Goal: Complete application form: Complete application form

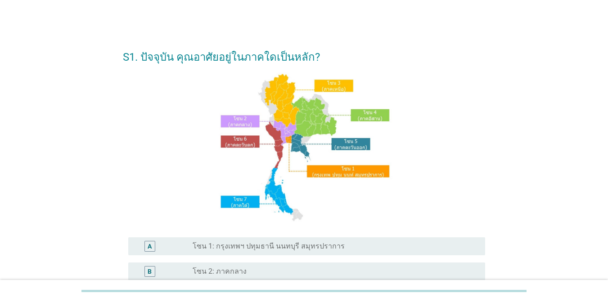
click at [150, 247] on div "A" at bounding box center [150, 246] width 4 height 9
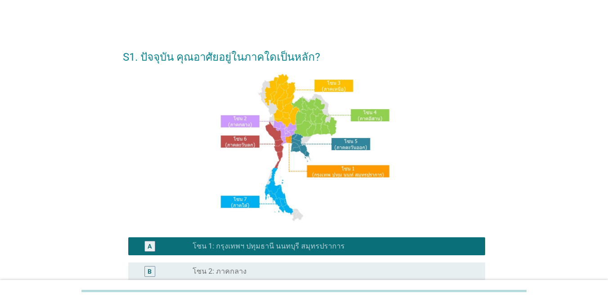
scroll to position [171, 0]
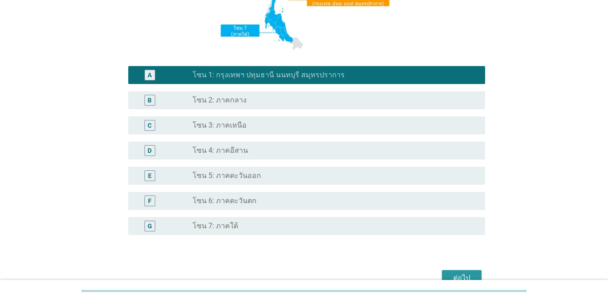
click at [462, 278] on div "ต่อไป" at bounding box center [461, 278] width 25 height 11
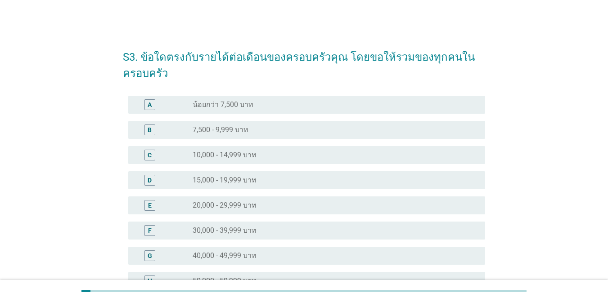
scroll to position [229, 0]
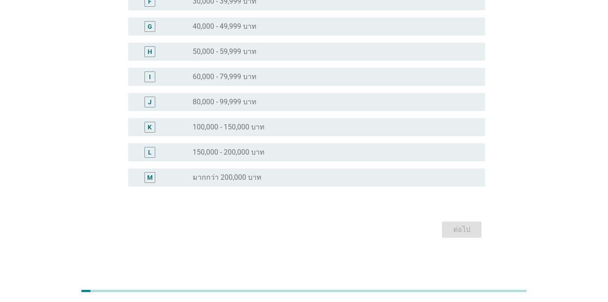
click at [150, 27] on div "G" at bounding box center [150, 26] width 4 height 9
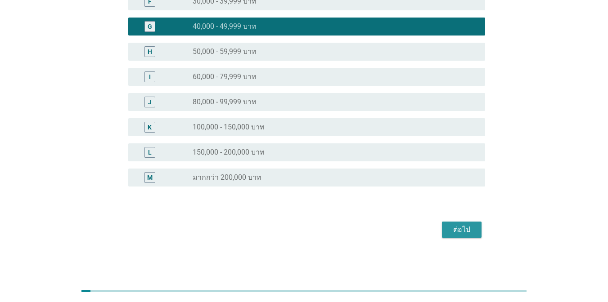
click at [462, 230] on div "ต่อไป" at bounding box center [461, 229] width 25 height 11
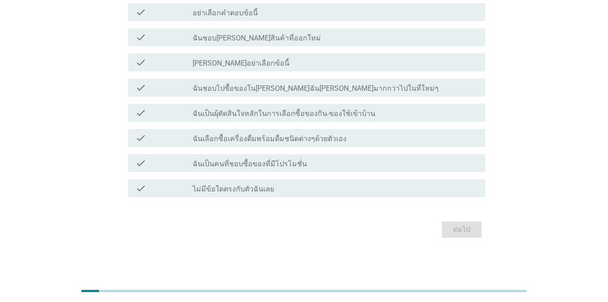
scroll to position [0, 0]
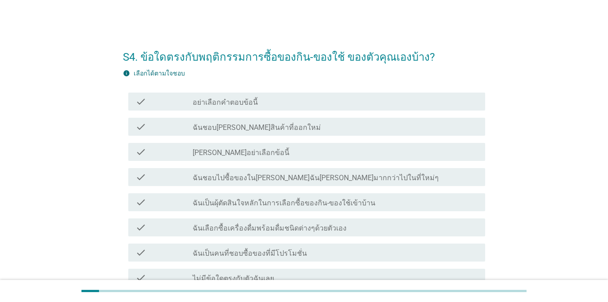
click at [134, 70] on label "เลือกได้ตามใจชอบ" at bounding box center [159, 73] width 51 height 7
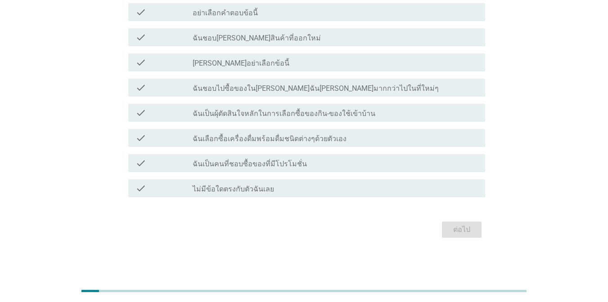
click at [304, 292] on div at bounding box center [303, 291] width 445 height 2
click at [462, 230] on div "ต่อไป" at bounding box center [461, 229] width 25 height 11
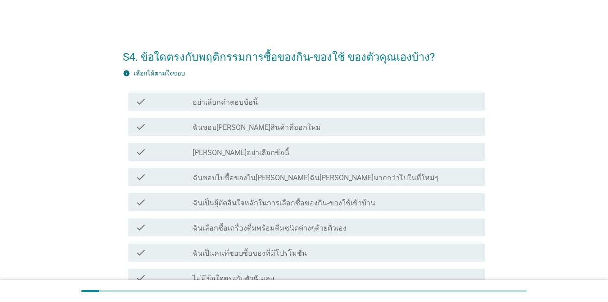
click at [304, 53] on h2 "S4. ข้อใดตรงกับพฤติกรรมการซื้อของกิน-ของใช้ ของตัวคุณเองบ้าง?" at bounding box center [304, 52] width 362 height 25
click at [134, 70] on label "เลือกได้ตามใจชอบ" at bounding box center [159, 73] width 51 height 7
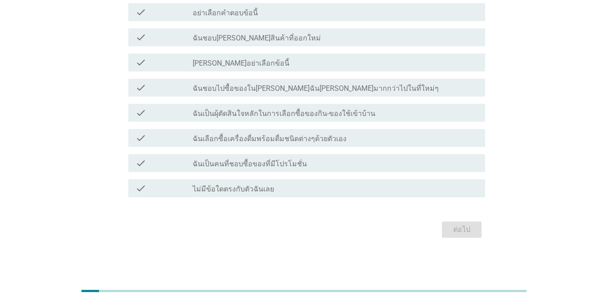
click at [462, 230] on div "ต่อไป" at bounding box center [461, 229] width 25 height 11
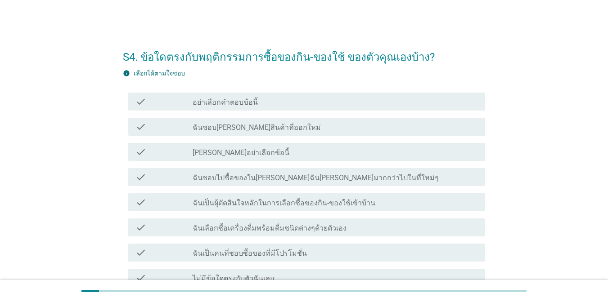
click at [134, 70] on label "เลือกได้ตามใจชอบ" at bounding box center [159, 73] width 51 height 7
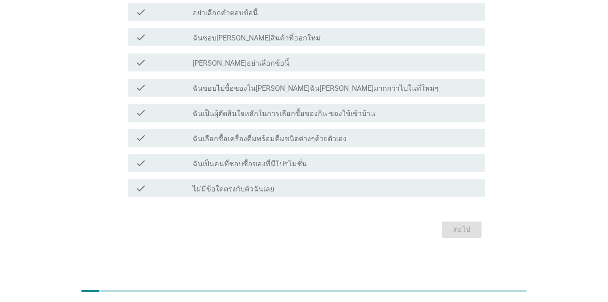
click at [462, 230] on div "ต่อไป" at bounding box center [461, 229] width 25 height 11
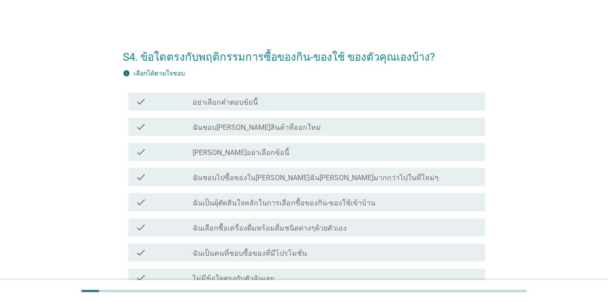
click at [158, 73] on label "เลือกได้ตามใจชอบ" at bounding box center [159, 73] width 51 height 7
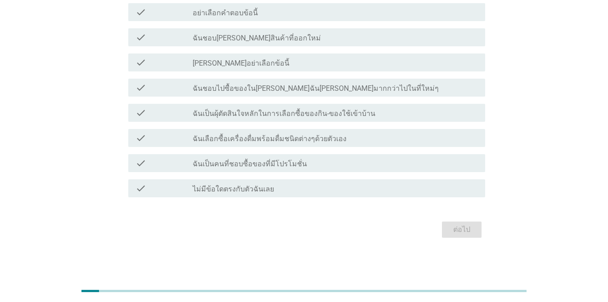
click at [462, 230] on div "ต่อไป" at bounding box center [461, 229] width 25 height 11
click at [304, 292] on div at bounding box center [303, 291] width 445 height 2
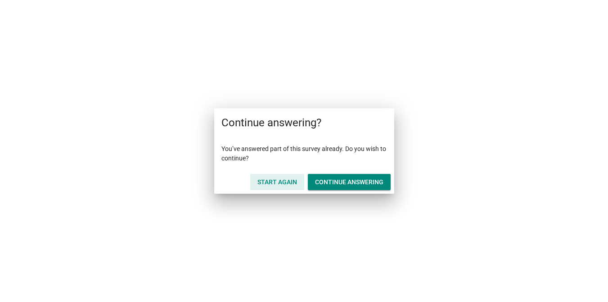
click at [277, 182] on div "Start Again" at bounding box center [277, 182] width 40 height 9
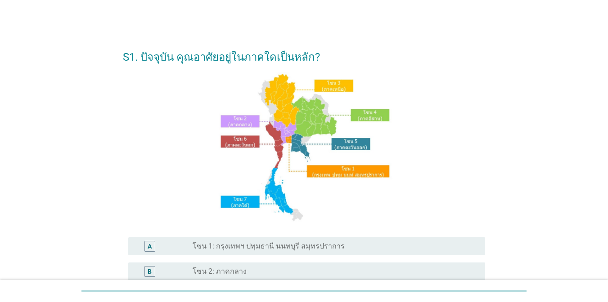
click at [150, 247] on div "A" at bounding box center [150, 246] width 4 height 9
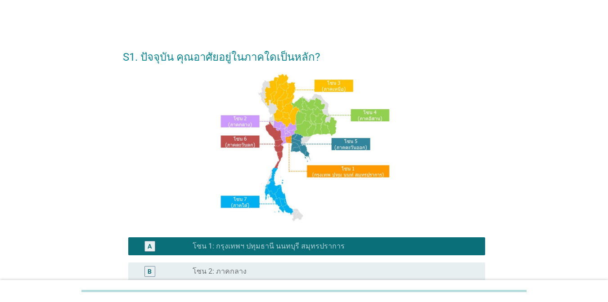
scroll to position [171, 0]
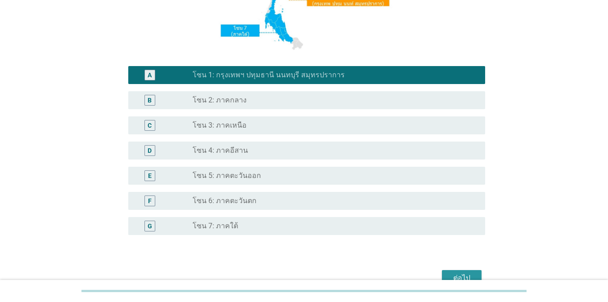
click at [462, 278] on div "ต่อไป" at bounding box center [461, 278] width 25 height 11
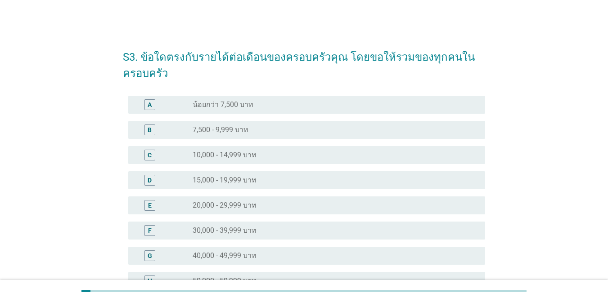
scroll to position [229, 0]
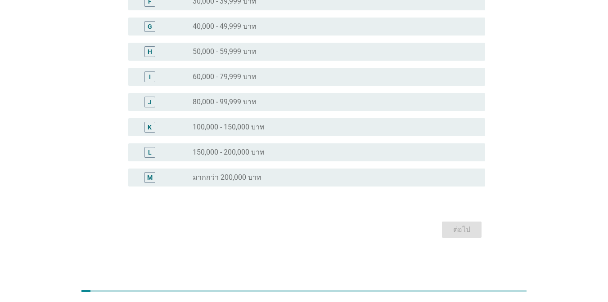
click at [150, 52] on div "H" at bounding box center [150, 51] width 4 height 9
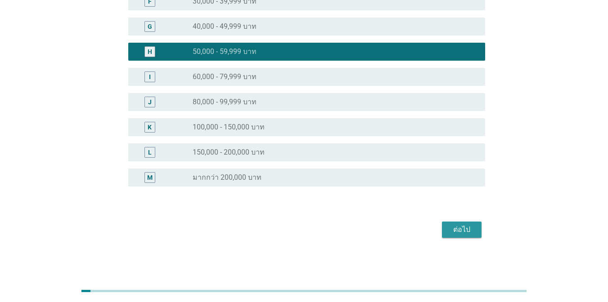
click at [462, 230] on div "ต่อไป" at bounding box center [461, 229] width 25 height 11
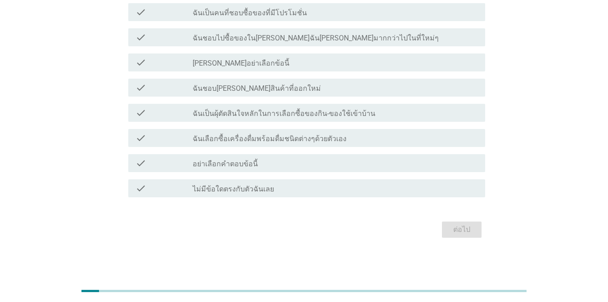
scroll to position [34, 0]
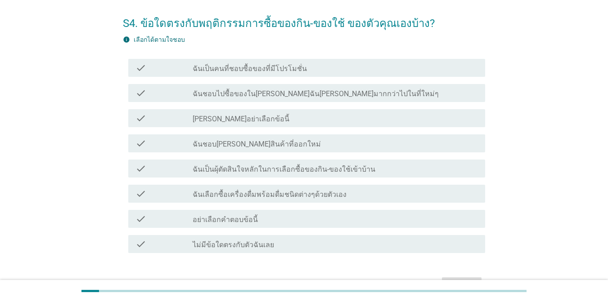
click at [134, 36] on label "เลือกได้ตามใจชอบ" at bounding box center [159, 39] width 51 height 7
click at [462, 286] on div "ต่อไป" at bounding box center [461, 285] width 25 height 11
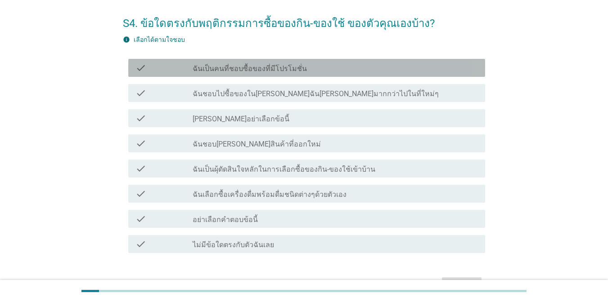
click at [363, 76] on div "check check_box_outline_blank ฉันเป็นคนที่ชอบซื้อของที่มีโปรโมชั่น" at bounding box center [306, 68] width 357 height 18
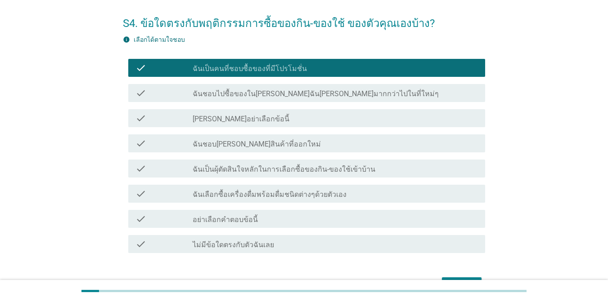
click at [341, 99] on div "check check_box_outline_blank ฉันชอบไปซื้อของในที่ที่ฉันคุ้นเคยมากกว่าไปในที่ให…" at bounding box center [306, 93] width 357 height 18
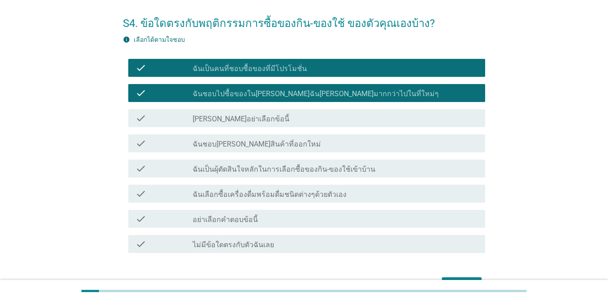
click at [254, 146] on label "ฉันชอบ[PERSON_NAME]สินค้าที่ออกใหม่" at bounding box center [257, 144] width 128 height 9
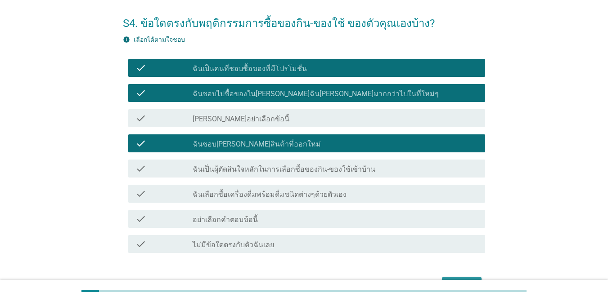
click at [462, 286] on div "ต่อไป" at bounding box center [461, 285] width 25 height 11
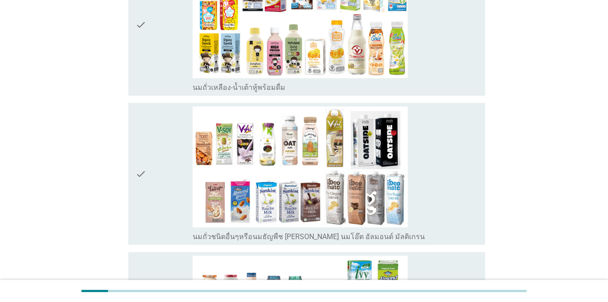
scroll to position [203, 0]
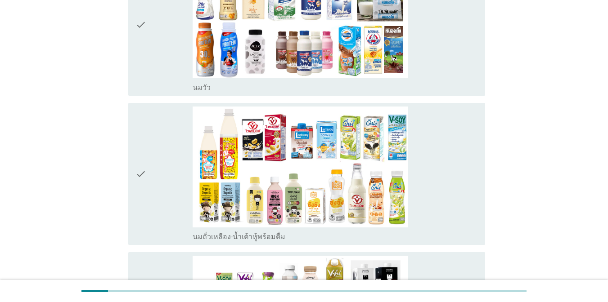
click at [300, 151] on img at bounding box center [300, 167] width 215 height 121
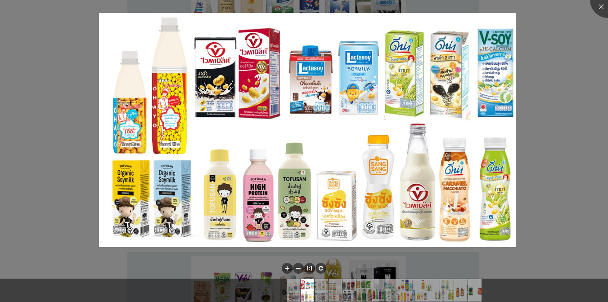
scroll to position [70, 0]
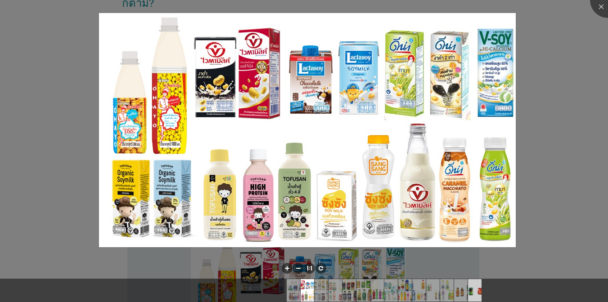
click at [475, 291] on img at bounding box center [475, 290] width 40 height 22
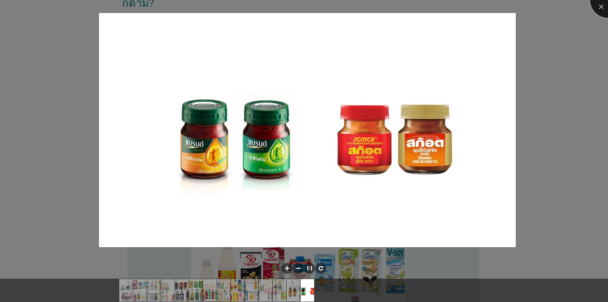
click at [607, 0] on div at bounding box center [608, 0] width 36 height 36
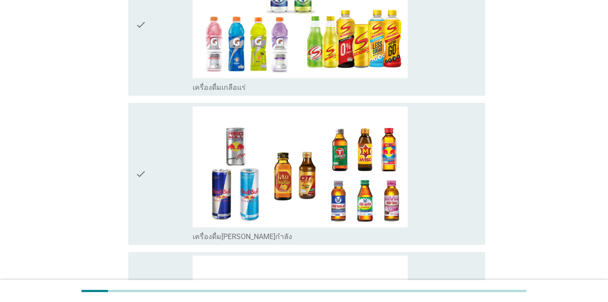
scroll to position [1994, 0]
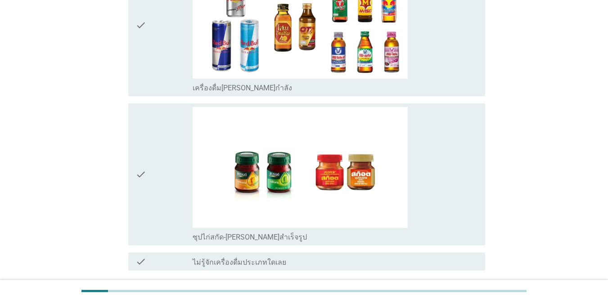
click at [300, 151] on img at bounding box center [300, 167] width 215 height 121
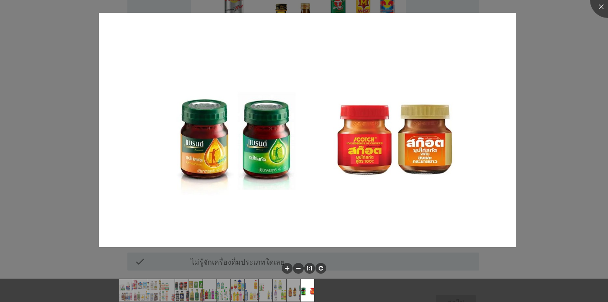
scroll to position [2046, 0]
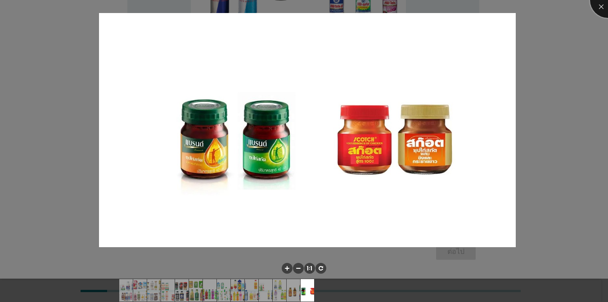
click at [607, 0] on div at bounding box center [608, 0] width 36 height 36
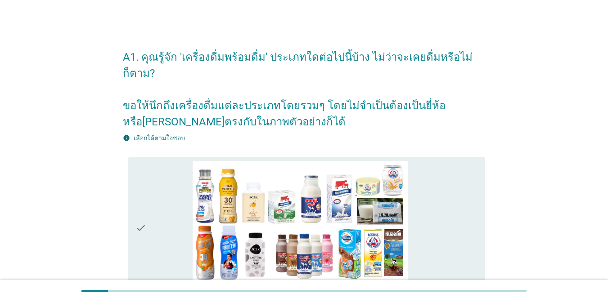
scroll to position [2052, 0]
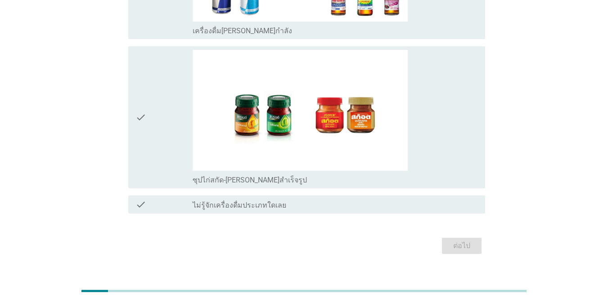
click at [462, 241] on div "ต่อไป" at bounding box center [461, 246] width 25 height 11
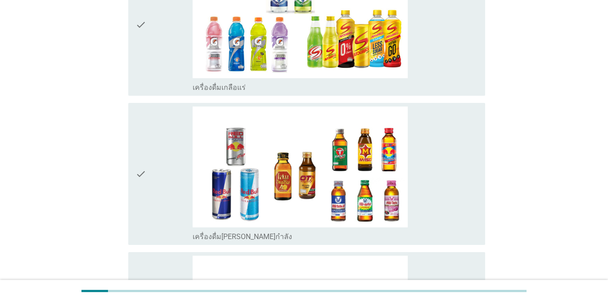
scroll to position [1994, 0]
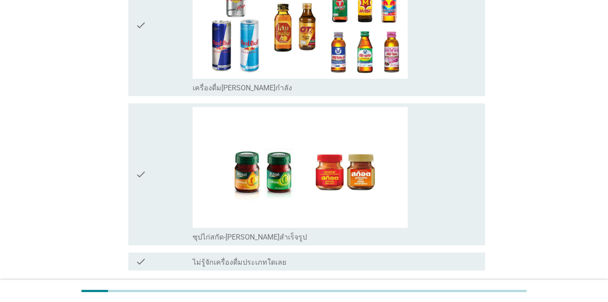
click at [304, 292] on div at bounding box center [303, 291] width 445 height 2
click at [462, 298] on div "ต่อไป" at bounding box center [461, 303] width 25 height 11
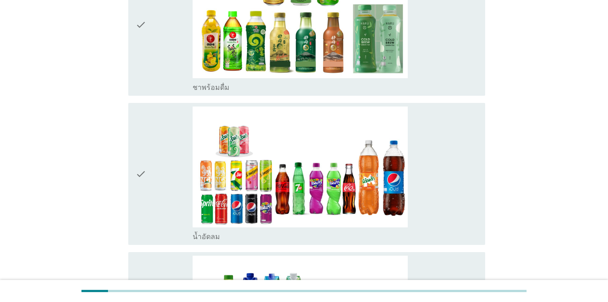
scroll to position [800, 0]
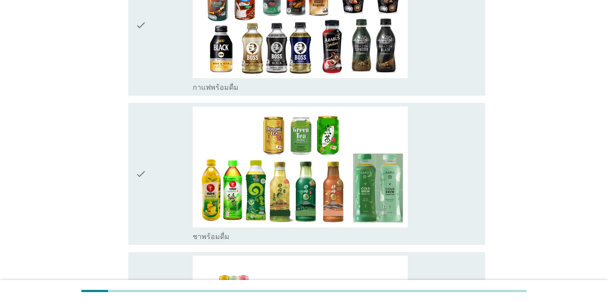
click at [300, 151] on img at bounding box center [300, 167] width 215 height 121
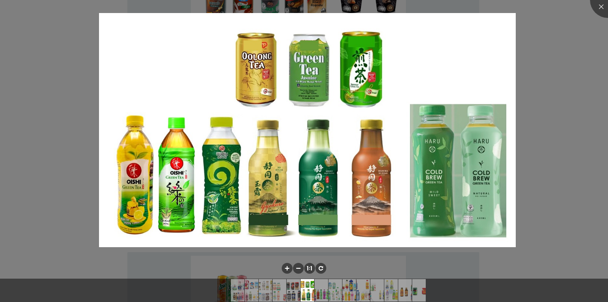
scroll to position [966, 0]
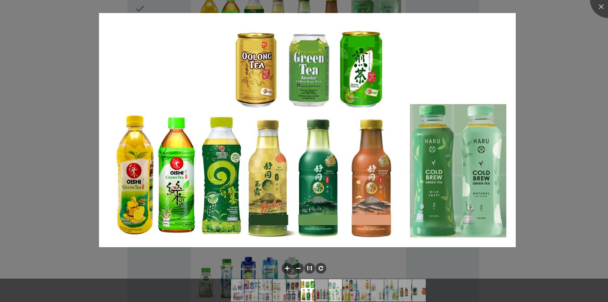
click at [335, 291] on li at bounding box center [334, 290] width 13 height 22
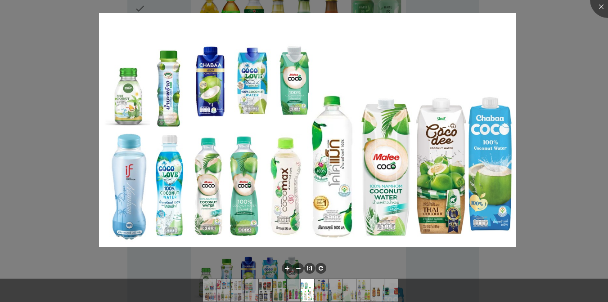
click at [307, 291] on img at bounding box center [307, 290] width 40 height 22
click at [391, 291] on img at bounding box center [391, 290] width 40 height 22
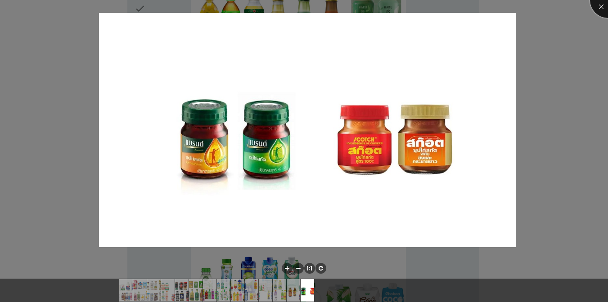
click at [607, 0] on div at bounding box center [608, 0] width 36 height 36
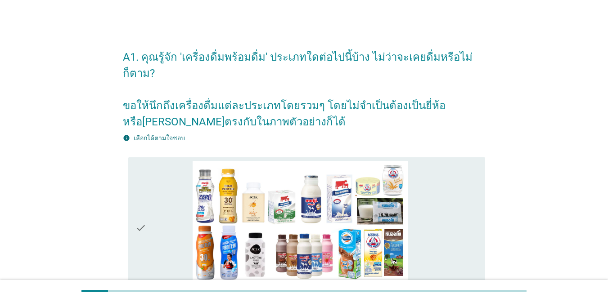
scroll to position [203, 0]
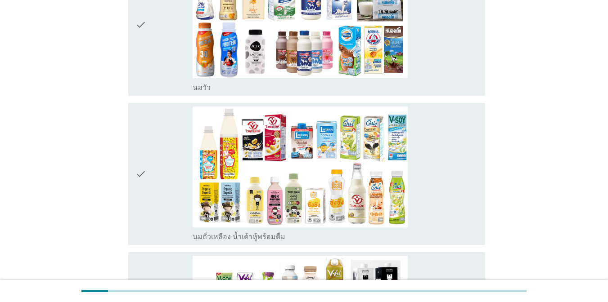
click at [304, 292] on div at bounding box center [303, 291] width 445 height 2
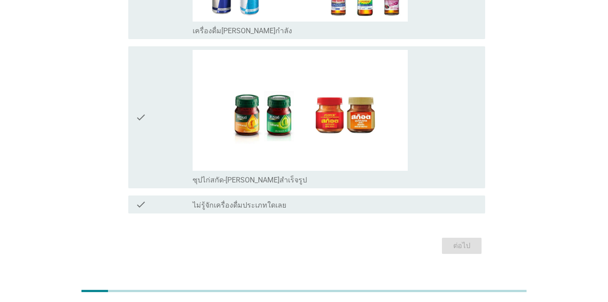
click at [462, 241] on div "ต่อไป" at bounding box center [461, 246] width 25 height 11
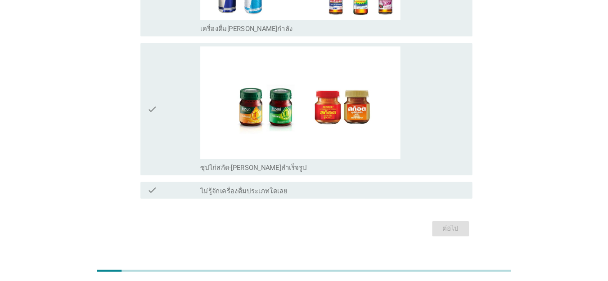
scroll to position [1015, 0]
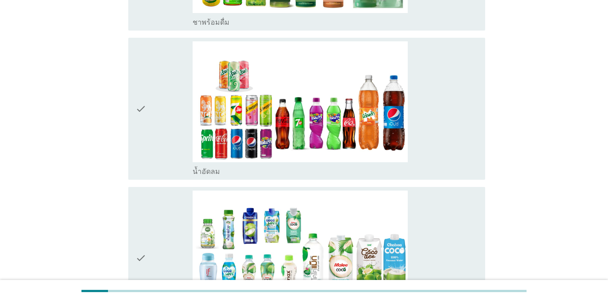
click at [0, 250] on div "A1. คุณรู้จัก 'เครื่องดื่มพร้อมดื่ม' ประเภทใดต่อไปนี้บ้าง ไม่ว่าจะเคยดื่มหรือไม…" at bounding box center [304, 159] width 608 height 2348
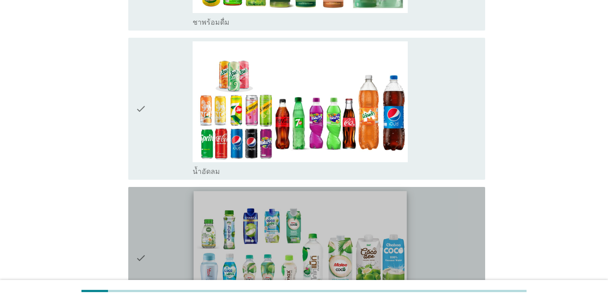
click at [207, 191] on img at bounding box center [299, 251] width 213 height 120
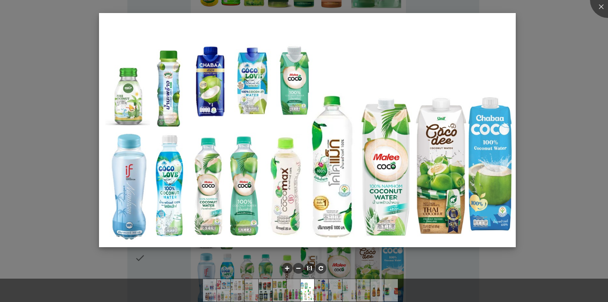
click at [211, 205] on img at bounding box center [307, 130] width 417 height 234
click at [384, 154] on img at bounding box center [307, 130] width 417 height 234
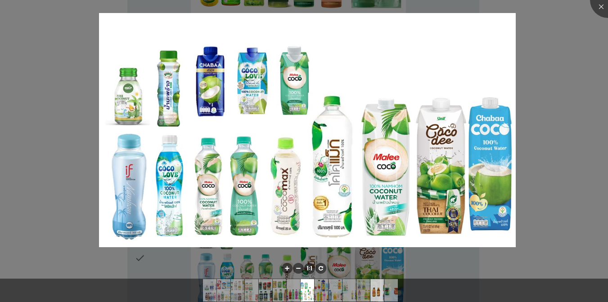
click at [378, 283] on img at bounding box center [377, 290] width 40 height 22
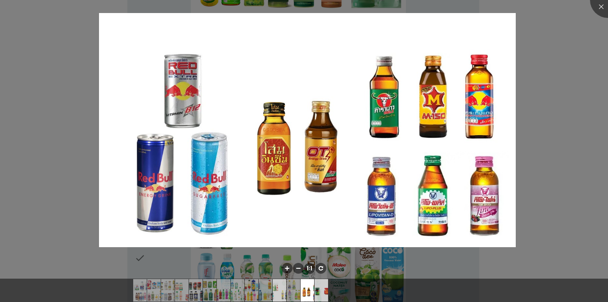
click at [279, 291] on img at bounding box center [280, 290] width 40 height 22
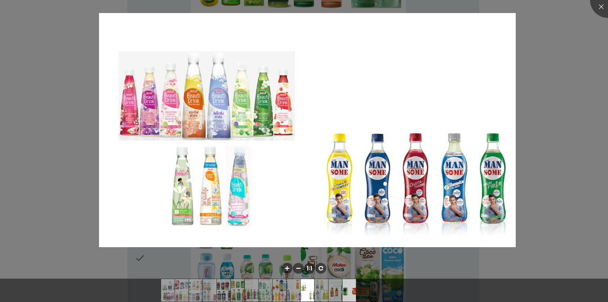
click at [349, 291] on img at bounding box center [349, 290] width 40 height 22
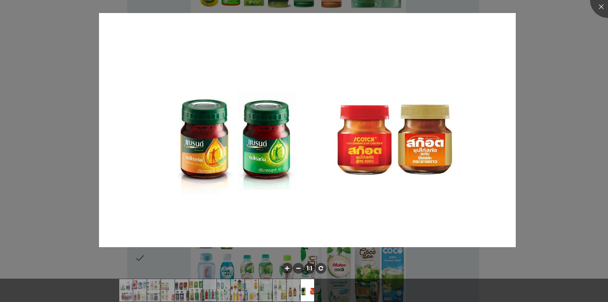
click at [307, 291] on li at bounding box center [307, 290] width 13 height 22
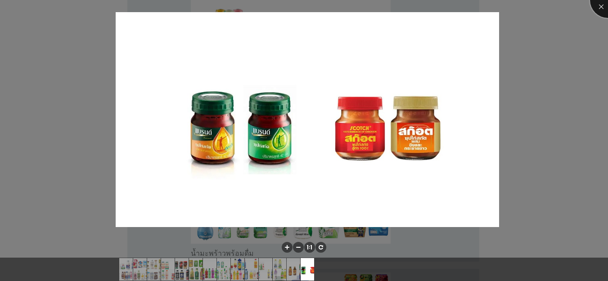
click at [607, 0] on div at bounding box center [608, 0] width 36 height 36
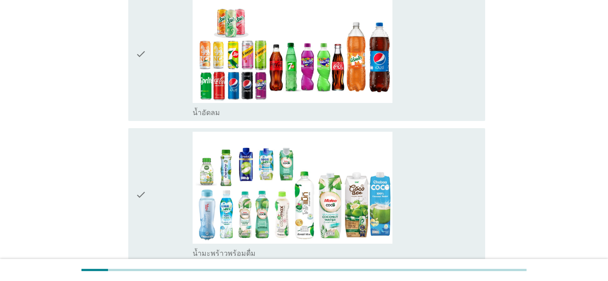
scroll to position [1954, 0]
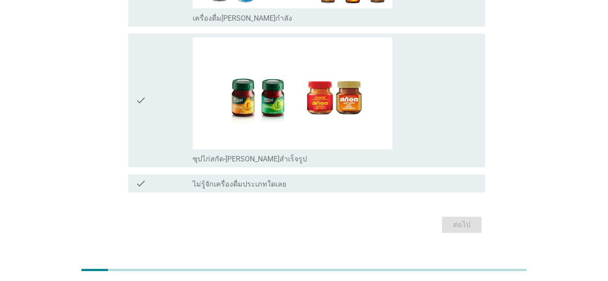
click at [462, 220] on div "ต่อไป" at bounding box center [461, 225] width 25 height 11
click at [292, 77] on img at bounding box center [293, 93] width 200 height 112
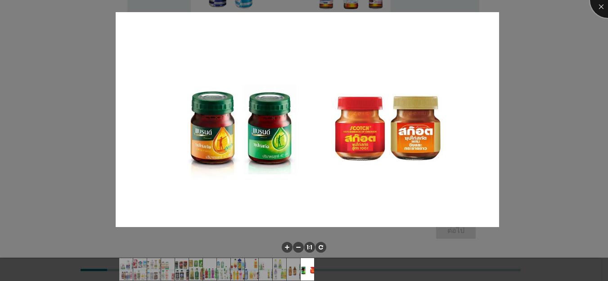
click at [607, 0] on div at bounding box center [608, 0] width 36 height 36
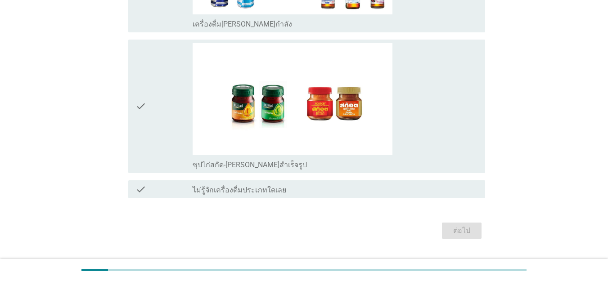
scroll to position [0, 0]
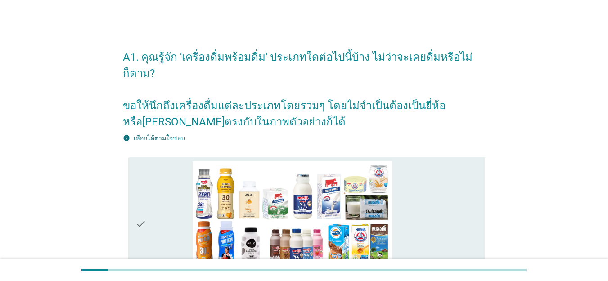
click at [304, 77] on h2 "A1. คุณรู้จัก 'เครื่องดื่มพร้อมดื่ม' ประเภทใดต่อไปนี้บ้าง ไม่ว่าจะเคยดื่มหรือไม…" at bounding box center [304, 85] width 362 height 90
click at [134, 135] on label "เลือกได้ตามใจชอบ" at bounding box center [159, 138] width 51 height 7
click at [292, 201] on img at bounding box center [293, 217] width 200 height 112
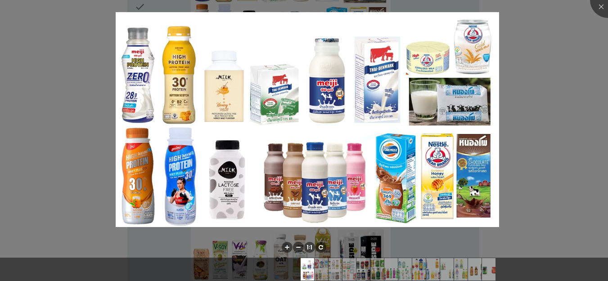
scroll to position [358, 0]
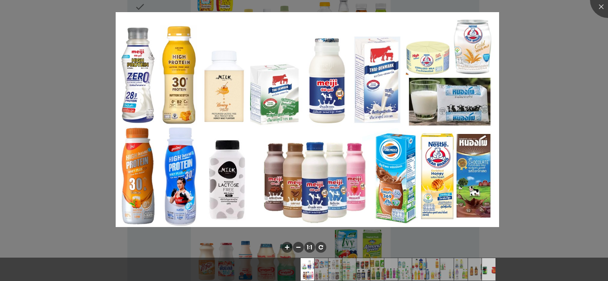
click at [489, 269] on img at bounding box center [489, 269] width 40 height 22
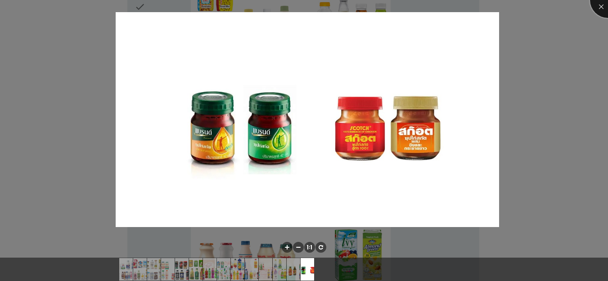
click at [607, 0] on div at bounding box center [608, 0] width 36 height 36
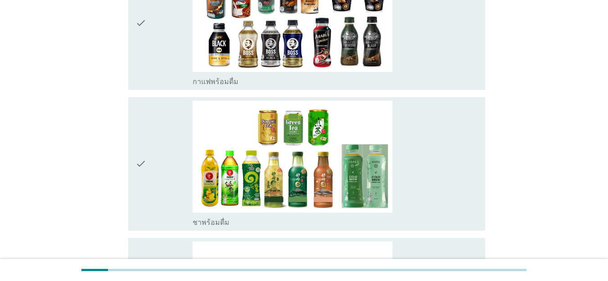
scroll to position [1954, 0]
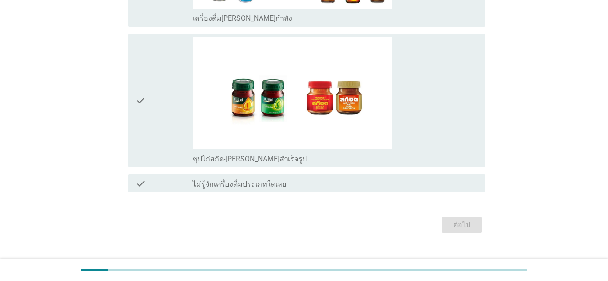
click at [462, 220] on div "ต่อไป" at bounding box center [461, 225] width 25 height 11
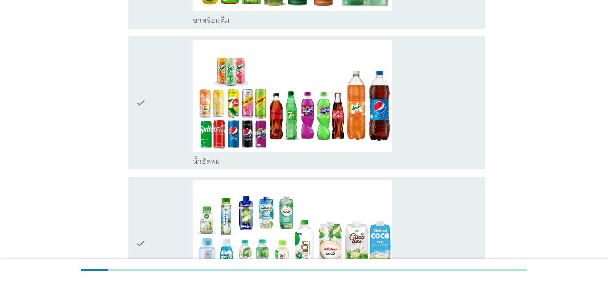
click at [304, 140] on body "A1. คุณรู้จัก 'เครื่องดื่มพร้อมดื่ม' ประเภทใดต่อไปนี้บ้าง ไม่ว่าจะเคยดื่มหรือไม…" at bounding box center [304, 149] width 608 height 2230
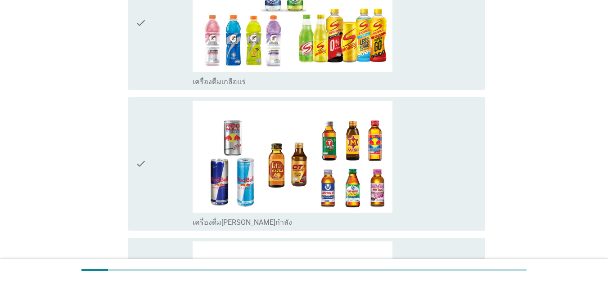
scroll to position [1891, 0]
